Goal: Find specific page/section: Find specific page/section

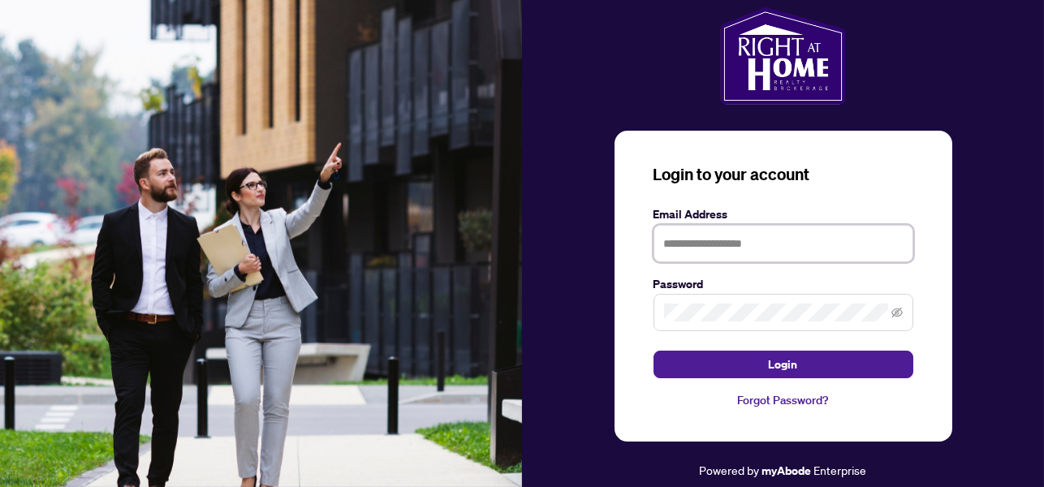
click at [753, 231] on input "text" at bounding box center [783, 243] width 260 height 37
type input "**********"
click at [653, 351] on button "Login" at bounding box center [783, 365] width 260 height 28
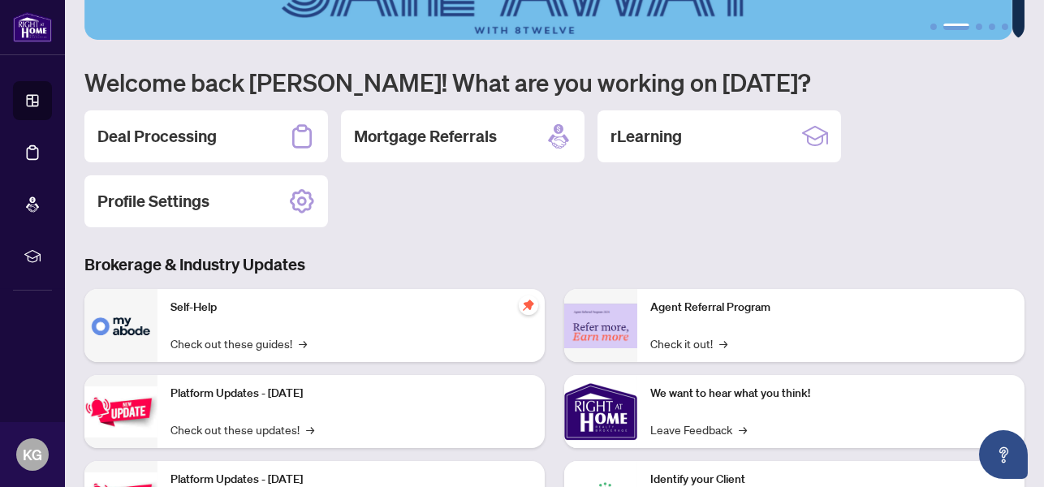
scroll to position [81, 0]
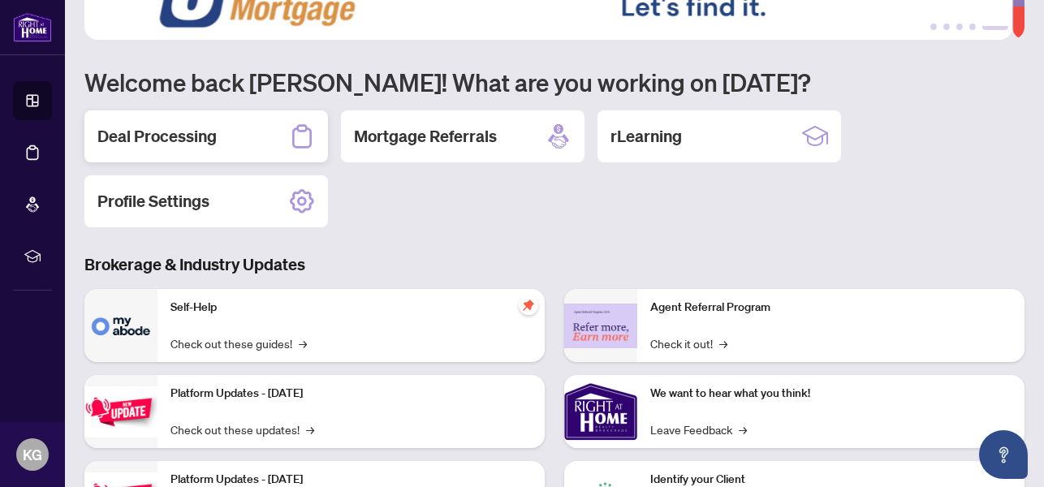
click at [201, 134] on h2 "Deal Processing" at bounding box center [156, 136] width 119 height 23
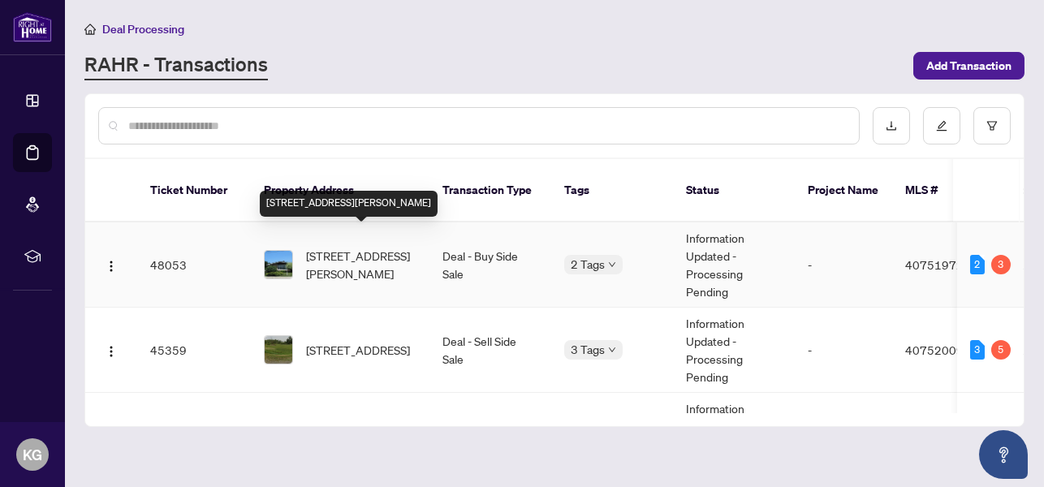
click at [323, 247] on span "[STREET_ADDRESS][PERSON_NAME]" at bounding box center [361, 265] width 110 height 36
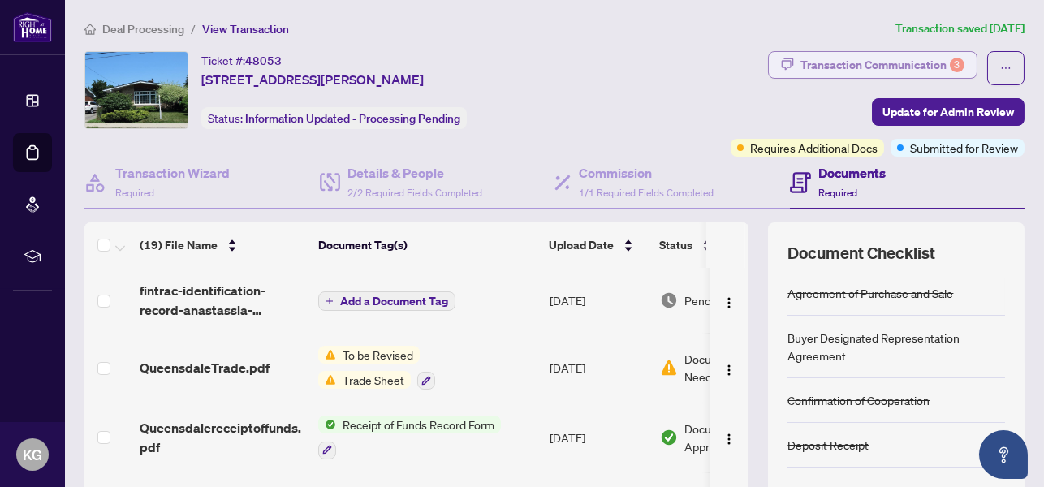
click at [860, 59] on div "Transaction Communication 3" at bounding box center [882, 65] width 164 height 26
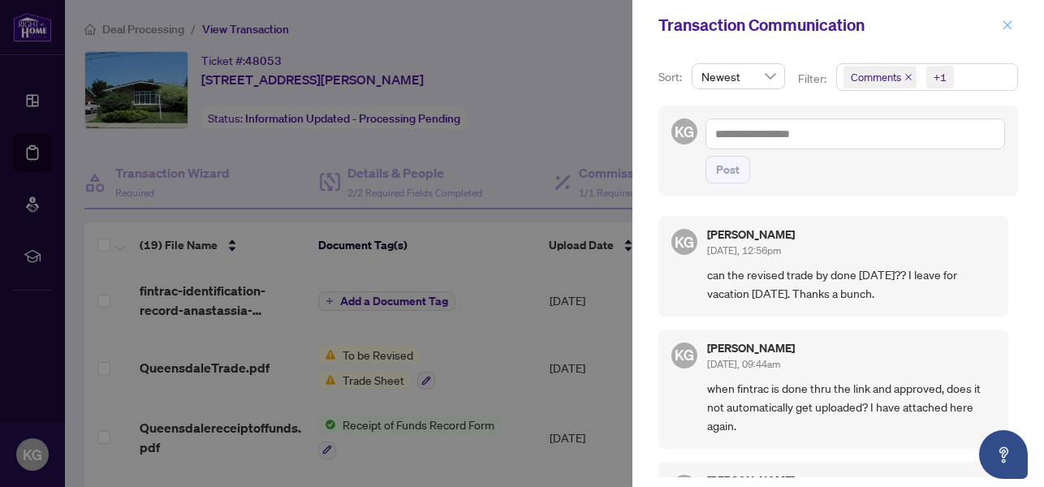
click at [1009, 21] on icon "close" at bounding box center [1007, 24] width 11 height 11
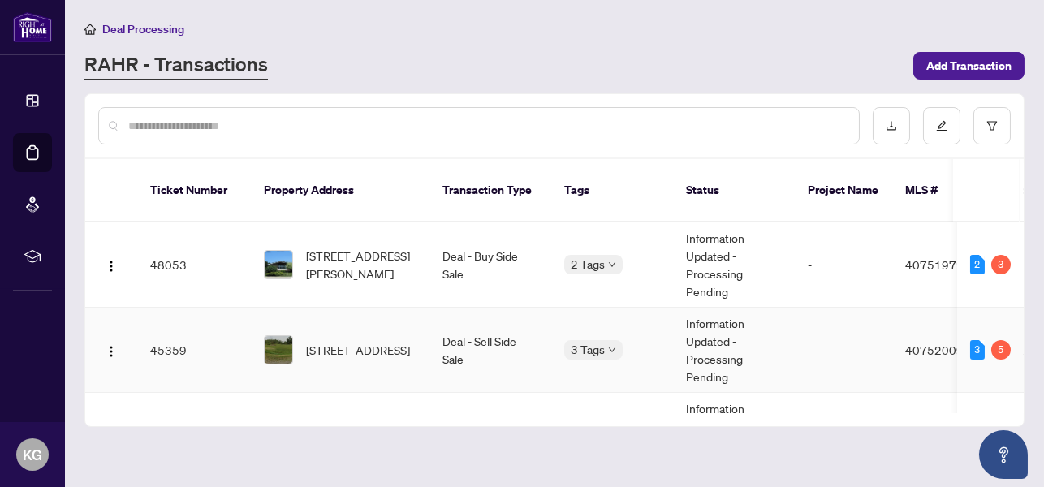
click at [329, 341] on span "[STREET_ADDRESS]" at bounding box center [358, 350] width 104 height 18
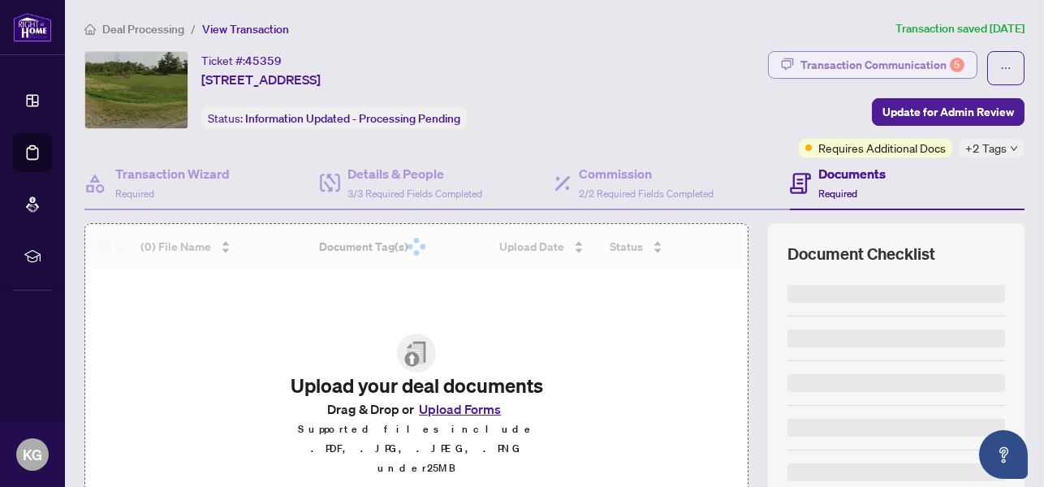
click at [853, 66] on div "Transaction Communication 5" at bounding box center [882, 65] width 164 height 26
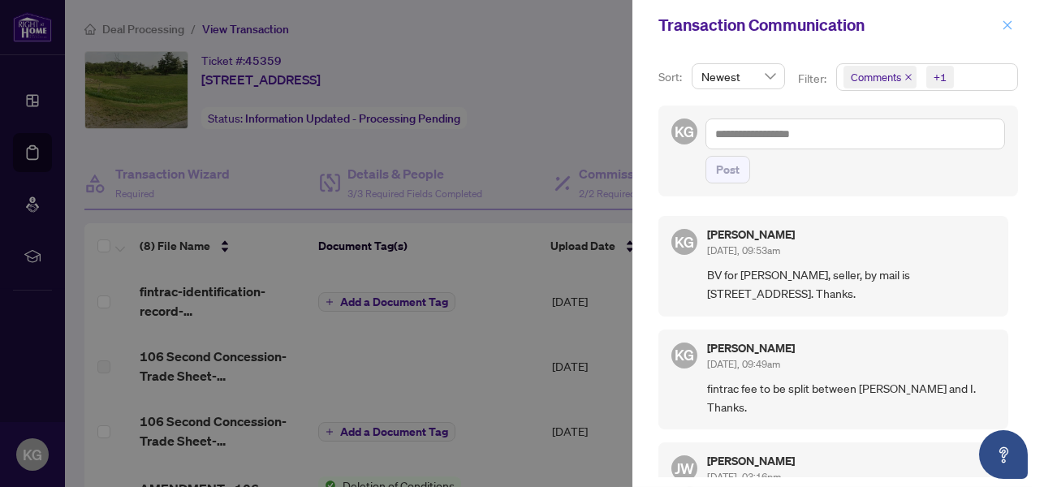
click at [1003, 19] on span "button" at bounding box center [1007, 25] width 11 height 26
